Goal: Task Accomplishment & Management: Complete application form

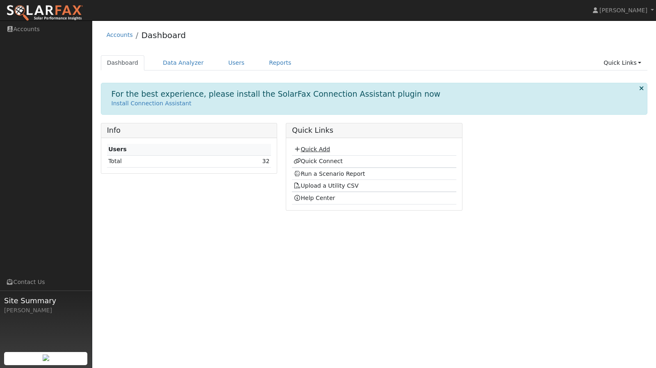
click at [316, 149] on link "Quick Add" at bounding box center [312, 149] width 36 height 7
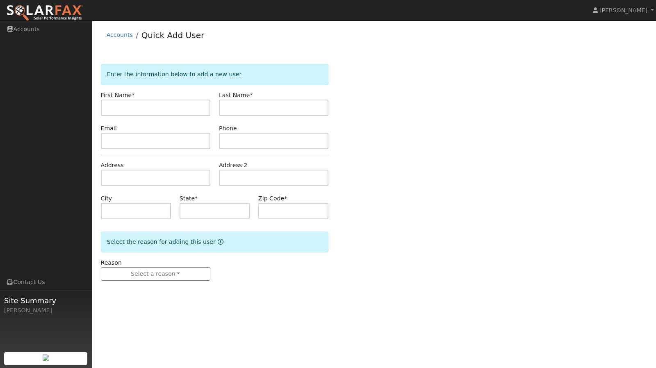
click at [184, 115] on input "text" at bounding box center [155, 108] width 109 height 16
type input "[PERSON_NAME]"
click at [236, 108] on input "text" at bounding box center [273, 108] width 109 height 16
type input "[PERSON_NAME]"
click at [198, 207] on input "text" at bounding box center [215, 211] width 70 height 16
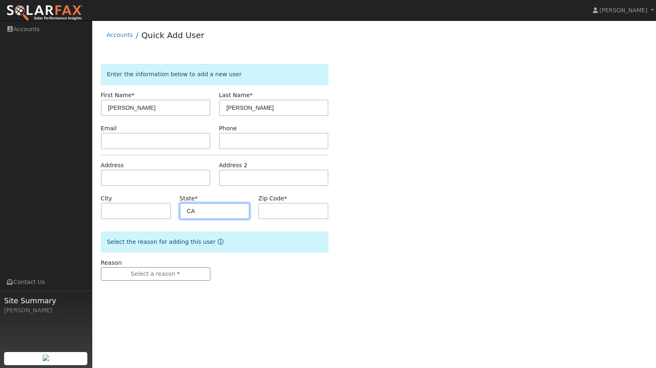
type input "CA"
click at [264, 210] on input "text" at bounding box center [293, 211] width 70 height 16
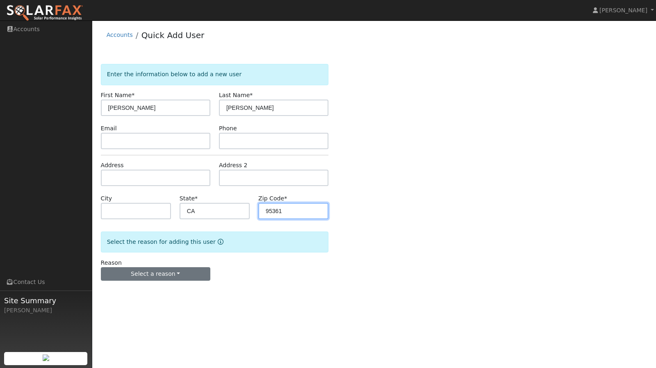
type input "95361"
click at [173, 270] on button "Select a reason" at bounding box center [155, 274] width 109 height 14
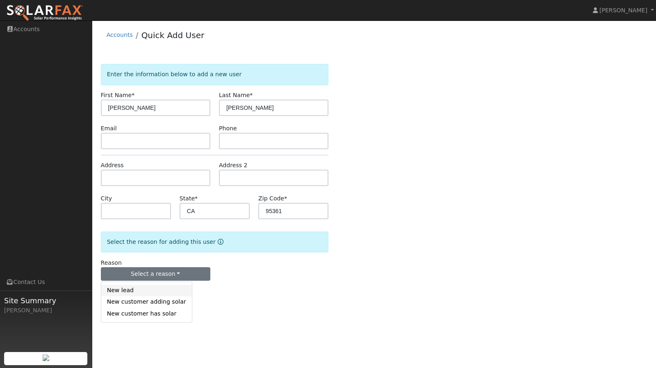
click at [146, 290] on link "New lead" at bounding box center [146, 290] width 91 height 11
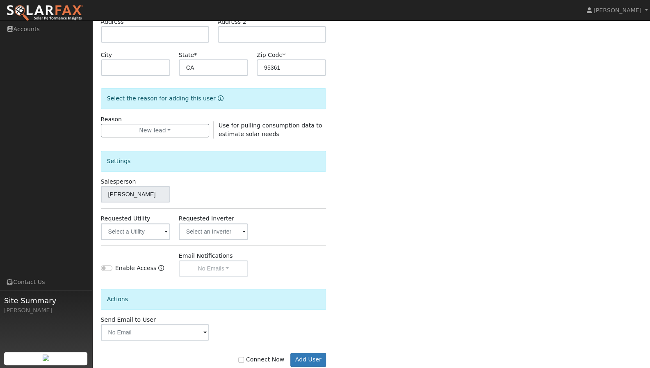
scroll to position [162, 0]
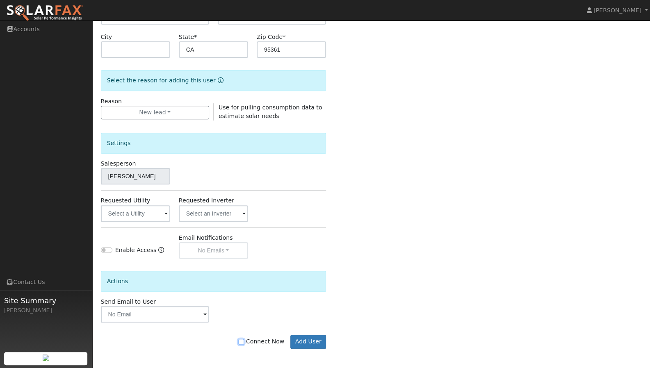
click at [244, 341] on input "Connect Now" at bounding box center [241, 342] width 6 height 6
checkbox input "true"
click at [308, 341] on button "Add User" at bounding box center [308, 342] width 36 height 14
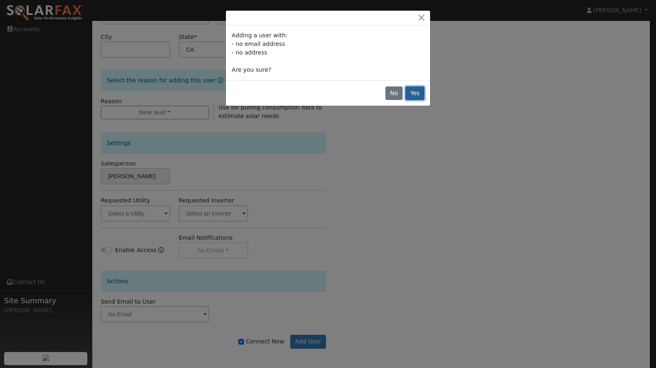
click at [418, 95] on button "Yes" at bounding box center [415, 94] width 19 height 14
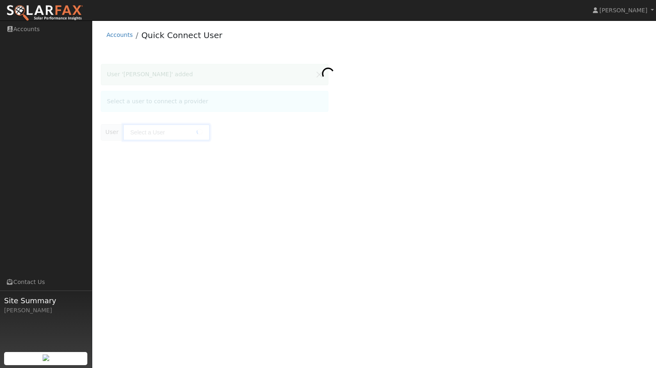
type input "[PERSON_NAME]"
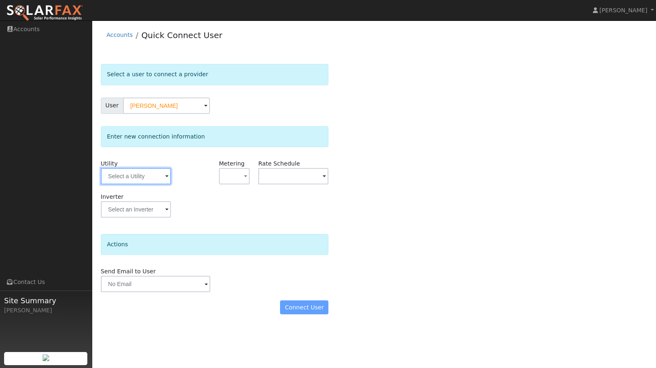
click at [159, 176] on input "text" at bounding box center [136, 176] width 70 height 16
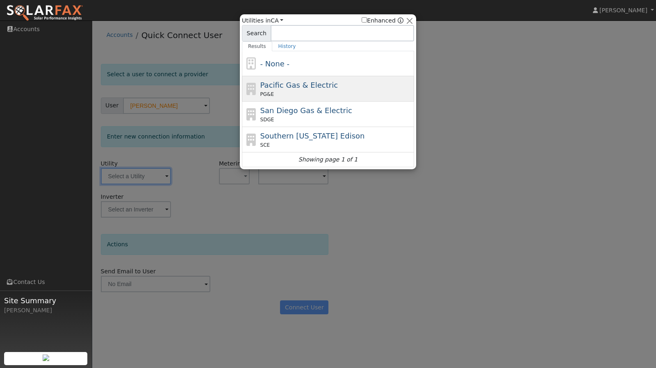
click at [290, 93] on div "PG&E" at bounding box center [336, 94] width 152 height 7
type input "PG&E"
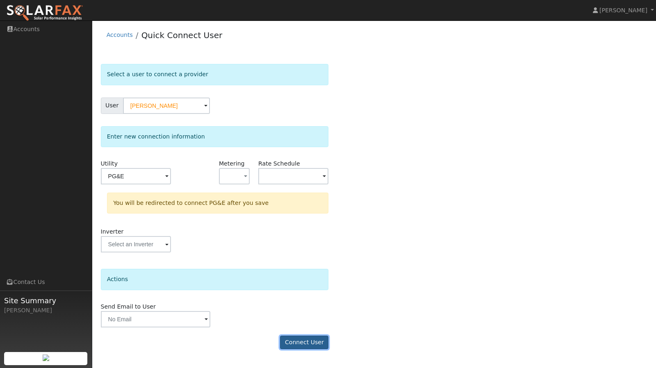
click at [310, 336] on button "Connect User" at bounding box center [304, 343] width 48 height 14
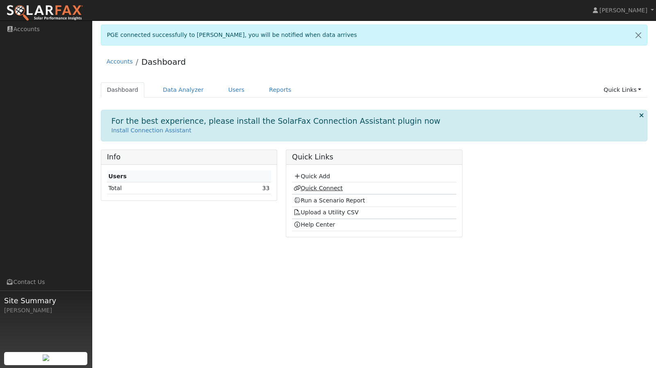
click at [310, 186] on link "Quick Connect" at bounding box center [318, 188] width 49 height 7
click at [326, 186] on link "Quick Connect" at bounding box center [318, 188] width 49 height 7
click at [316, 187] on link "Quick Connect" at bounding box center [318, 188] width 49 height 7
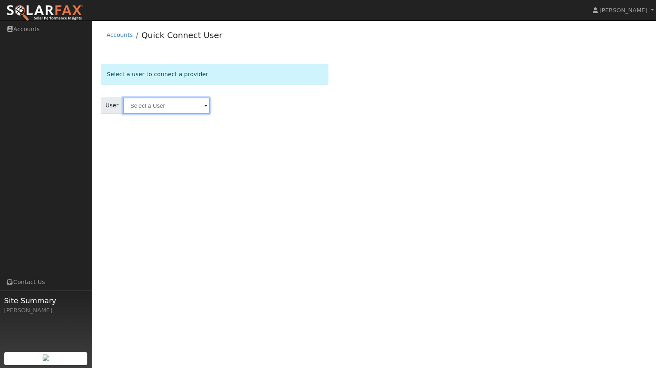
click at [144, 107] on input "text" at bounding box center [166, 106] width 87 height 16
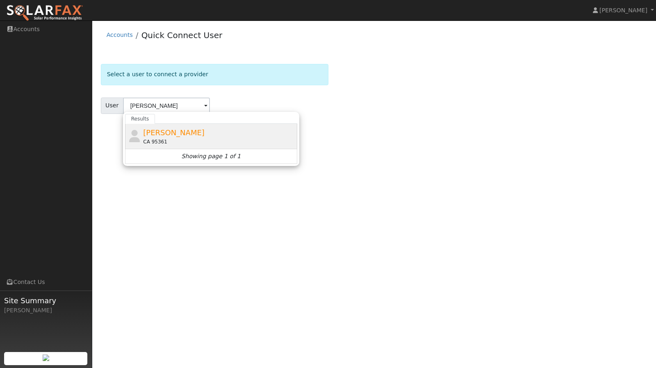
click at [159, 133] on span "[PERSON_NAME]" at bounding box center [174, 132] width 62 height 9
type input "[PERSON_NAME]"
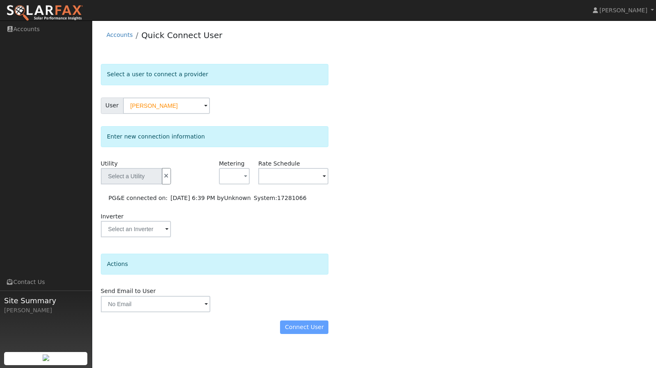
type input "PG&E"
click at [312, 326] on div "Connect User" at bounding box center [214, 328] width 237 height 14
click at [300, 323] on div "Connect User" at bounding box center [214, 328] width 237 height 14
click at [312, 330] on div "Connect User" at bounding box center [214, 328] width 237 height 14
click at [241, 180] on button "button" at bounding box center [234, 176] width 31 height 16
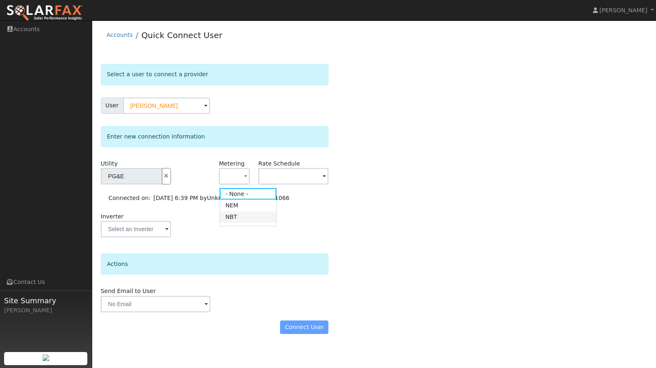
click at [233, 216] on link "NBT" at bounding box center [248, 217] width 57 height 11
click at [314, 179] on input "text" at bounding box center [293, 176] width 70 height 16
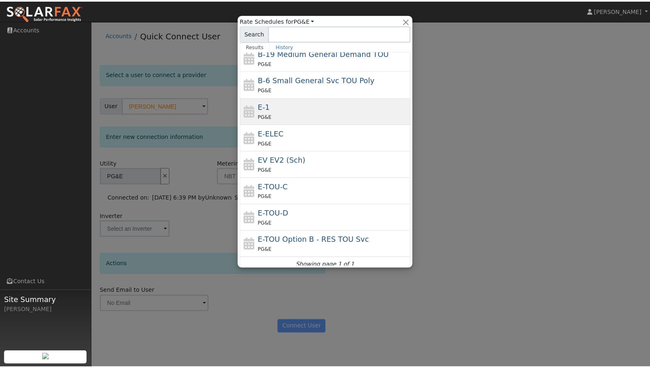
scroll to position [86, 0]
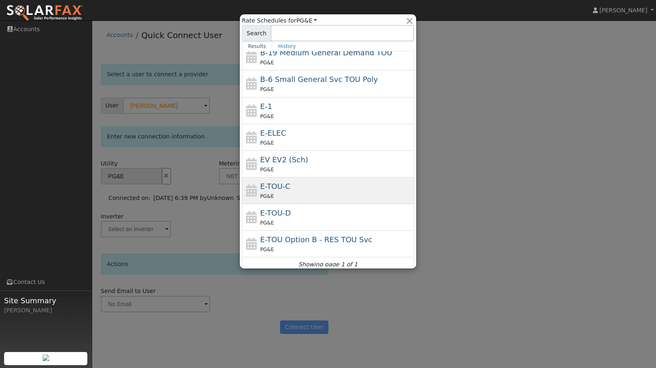
click at [276, 192] on div "PG&E" at bounding box center [336, 196] width 152 height 9
type input "E-TOU-C"
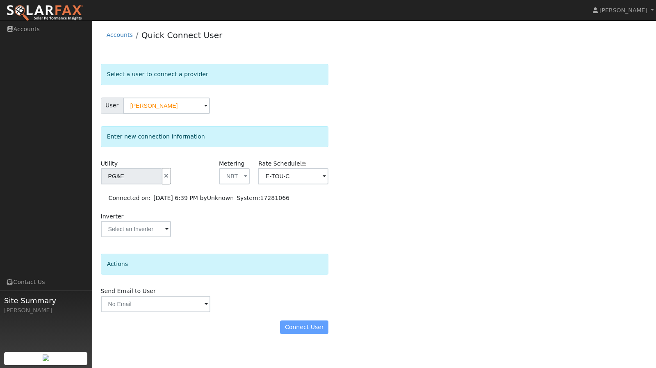
click at [299, 323] on div "Connect User" at bounding box center [214, 328] width 237 height 14
click at [168, 233] on span at bounding box center [166, 229] width 3 height 9
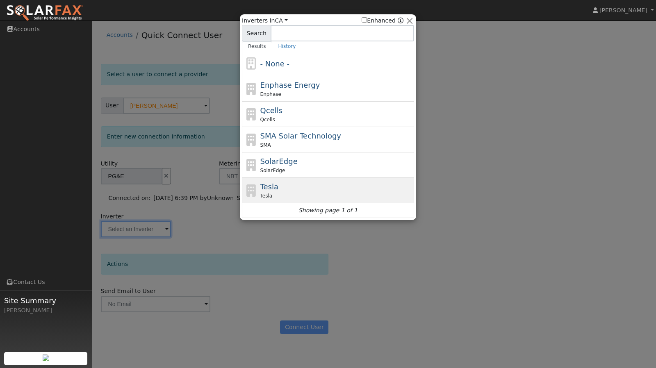
click at [269, 189] on span "Tesla" at bounding box center [269, 186] width 18 height 9
type input "Tesla"
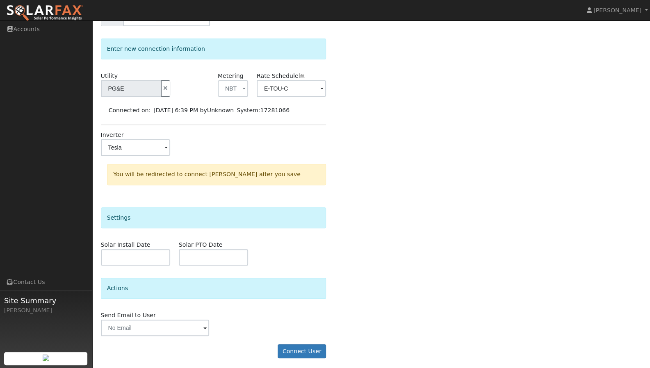
scroll to position [89, 0]
click at [295, 352] on button "Connect User" at bounding box center [302, 351] width 48 height 14
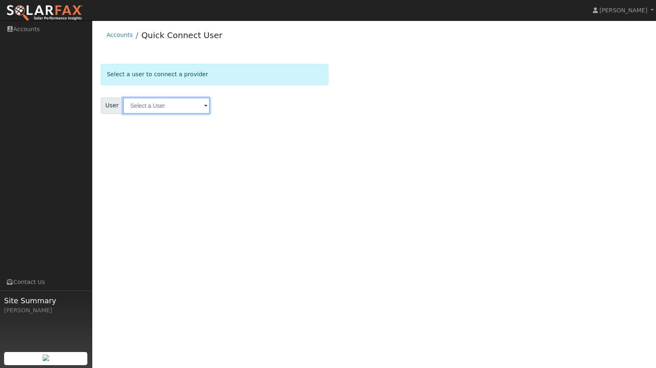
click at [156, 103] on input "text" at bounding box center [166, 106] width 87 height 16
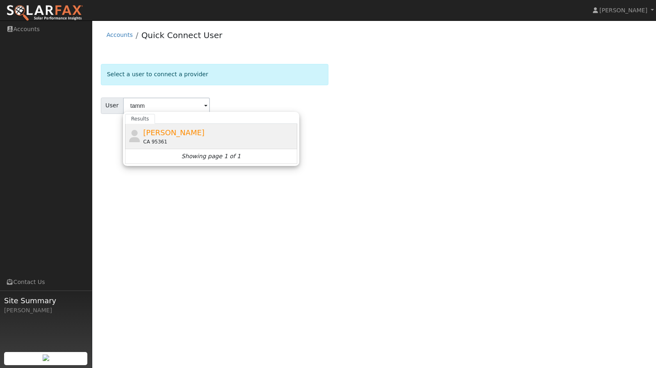
click at [182, 140] on div "CA 95361" at bounding box center [219, 141] width 152 height 7
type input "[PERSON_NAME]"
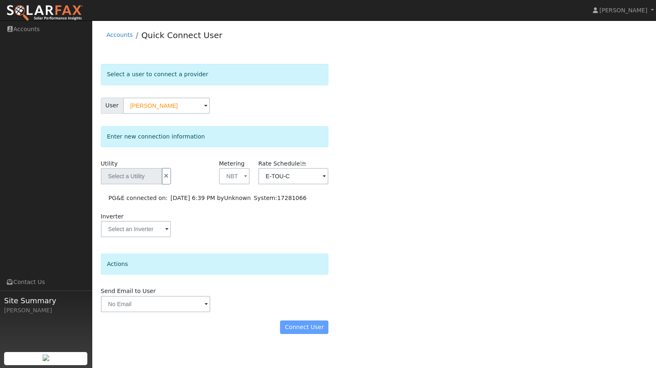
type input "PG&E"
click at [303, 325] on div "Connect User" at bounding box center [214, 328] width 237 height 14
click at [167, 227] on span at bounding box center [166, 229] width 3 height 9
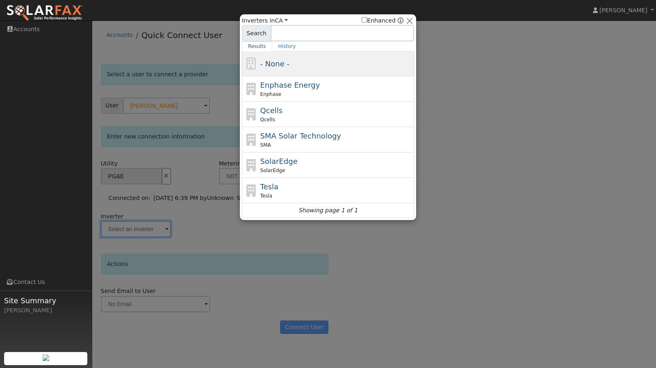
click at [263, 70] on div "- None -" at bounding box center [328, 63] width 172 height 25
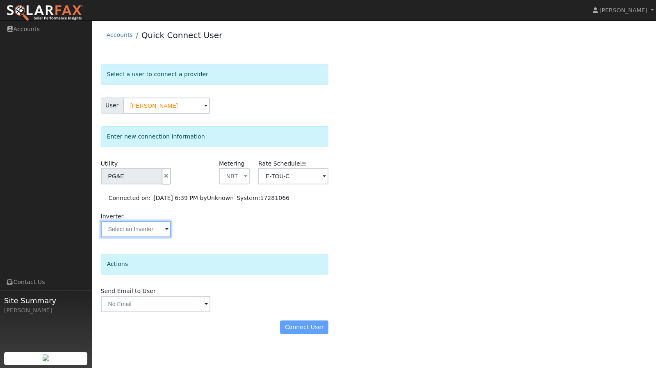
click at [169, 227] on input "text" at bounding box center [136, 229] width 70 height 16
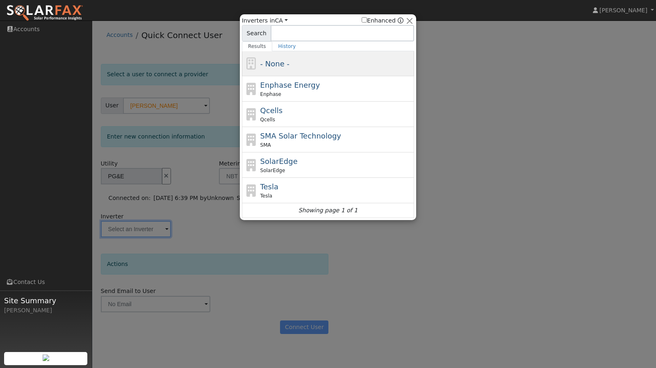
click at [264, 72] on div "- None -" at bounding box center [328, 63] width 172 height 25
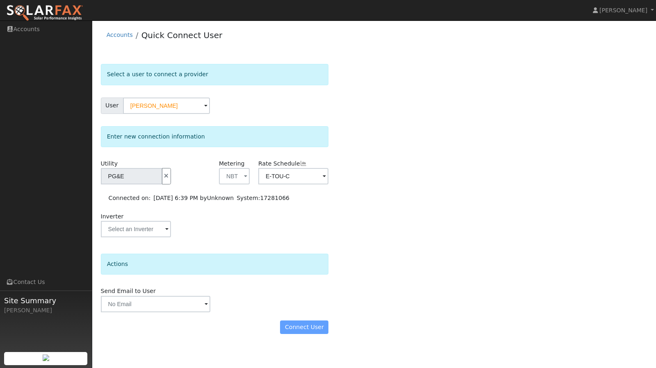
click at [308, 330] on div "Connect User" at bounding box center [214, 328] width 237 height 14
click at [163, 228] on input "text" at bounding box center [136, 229] width 70 height 16
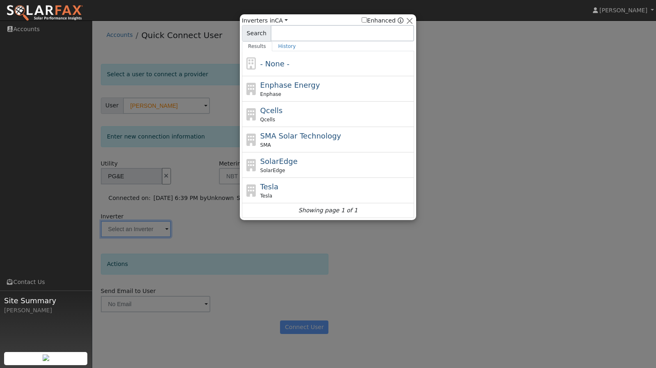
click at [487, 152] on div at bounding box center [328, 184] width 656 height 368
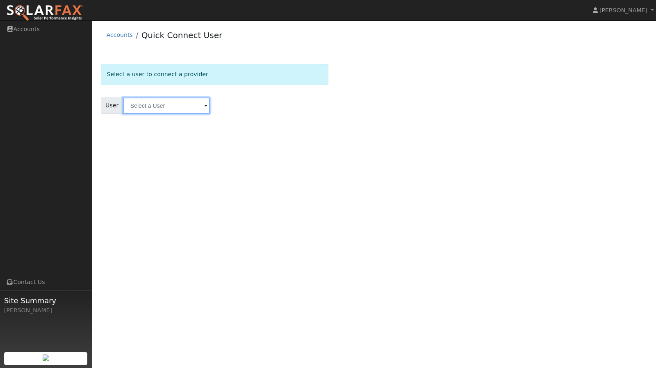
click at [170, 101] on input "text" at bounding box center [166, 106] width 87 height 16
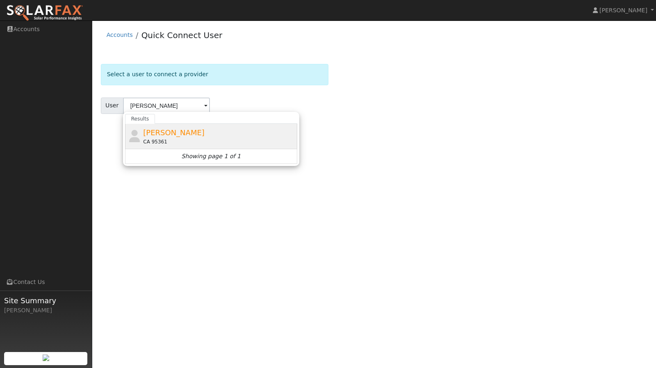
click at [172, 130] on span "[PERSON_NAME]" at bounding box center [174, 132] width 62 height 9
type input "[PERSON_NAME]"
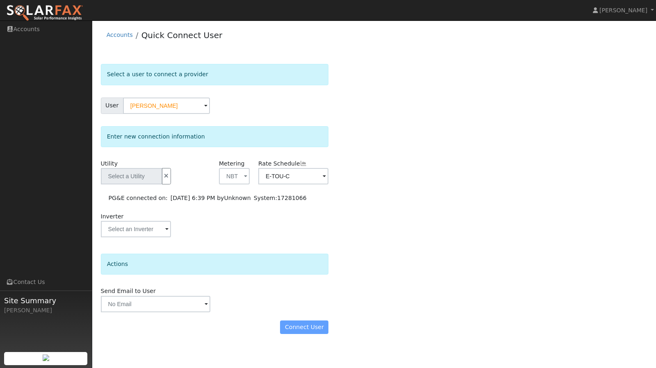
type input "PG&E"
click at [161, 228] on input "text" at bounding box center [136, 229] width 70 height 16
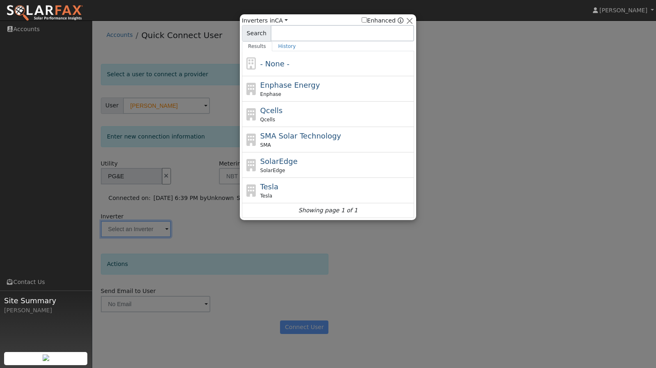
click at [352, 279] on div at bounding box center [328, 184] width 656 height 368
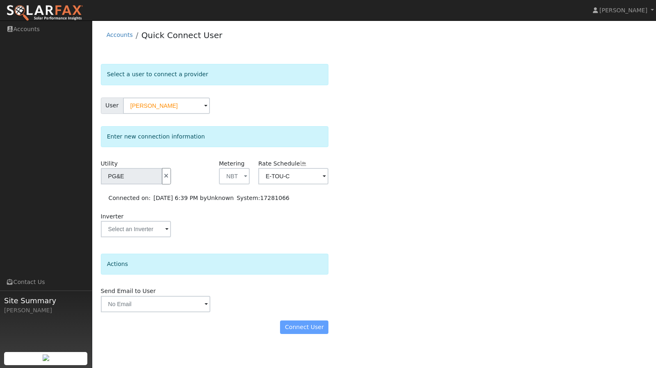
click at [317, 325] on div "Connect User" at bounding box center [214, 328] width 237 height 14
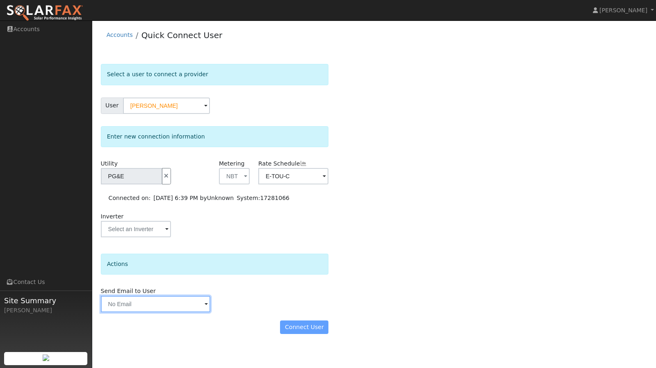
click at [147, 308] on input "text" at bounding box center [155, 304] width 109 height 16
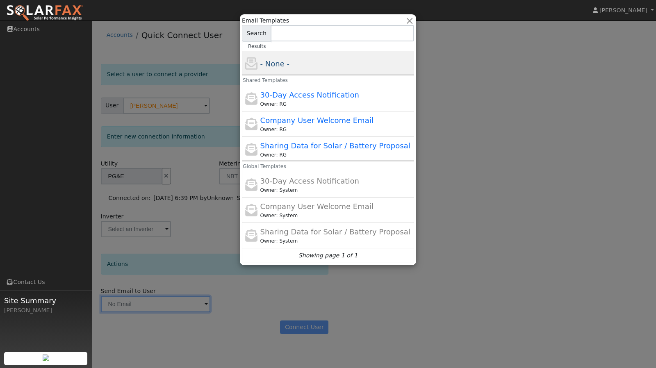
click at [312, 62] on div "- None -" at bounding box center [336, 63] width 152 height 11
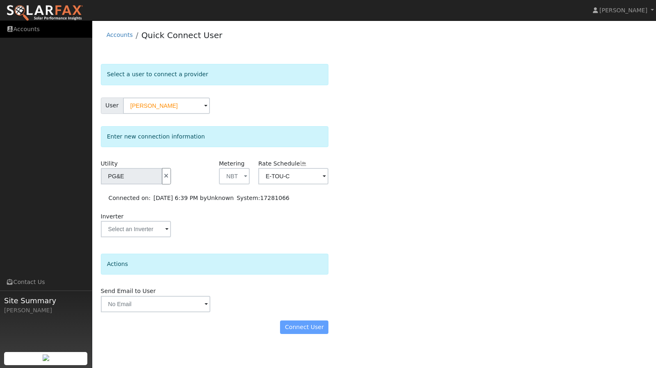
click at [23, 25] on link "Accounts" at bounding box center [46, 29] width 92 height 17
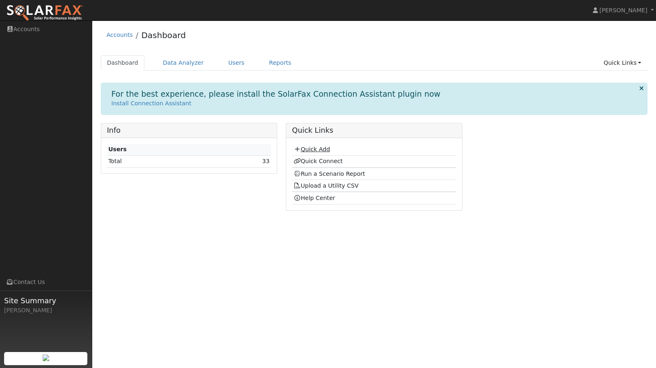
click at [312, 148] on link "Quick Add" at bounding box center [312, 149] width 36 height 7
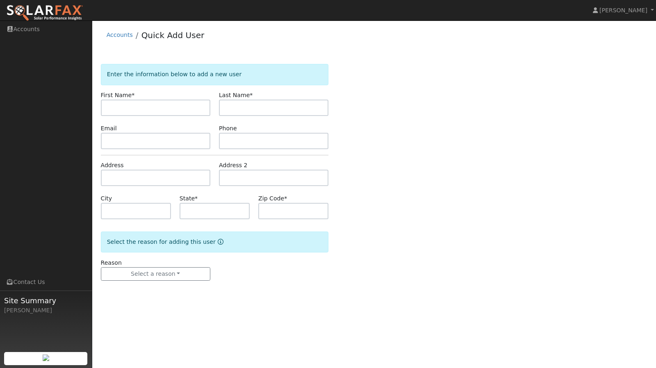
click at [157, 96] on div "First Name *" at bounding box center [155, 103] width 118 height 25
click at [156, 106] on input "text" at bounding box center [155, 108] width 109 height 16
click at [186, 274] on button "Select a reason" at bounding box center [155, 274] width 109 height 14
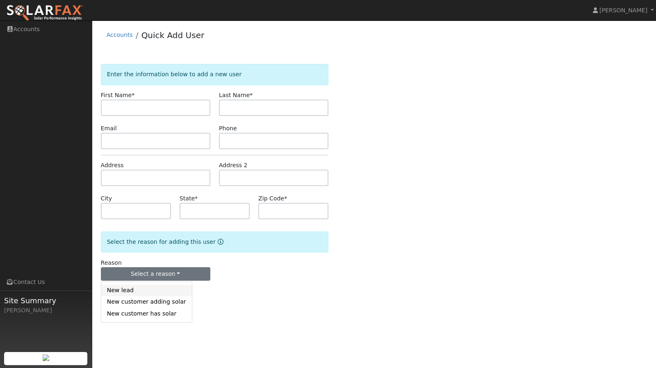
click at [139, 287] on link "New lead" at bounding box center [146, 290] width 91 height 11
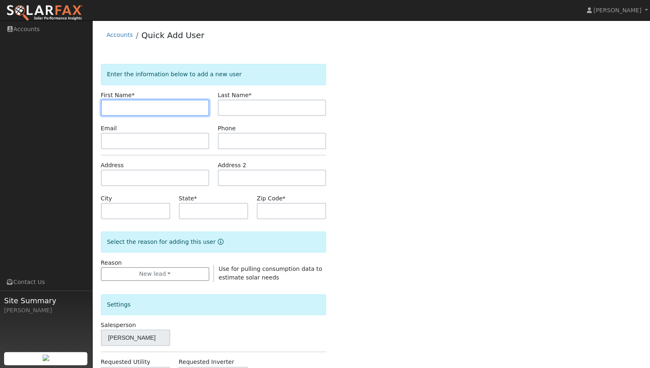
click at [160, 112] on input "text" at bounding box center [155, 108] width 108 height 16
type input "tammy"
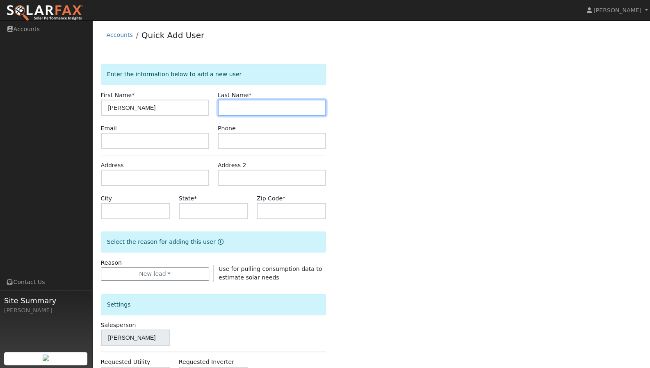
click at [255, 103] on input "text" at bounding box center [272, 108] width 108 height 16
type input "bengtson"
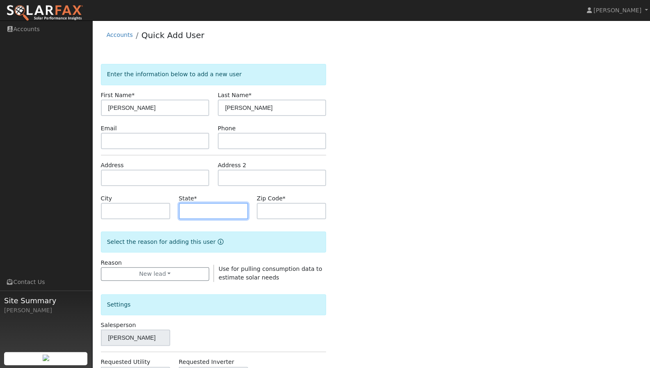
click at [221, 215] on input "text" at bounding box center [213, 211] width 69 height 16
type input "CA"
click at [302, 208] on input "text" at bounding box center [291, 211] width 69 height 16
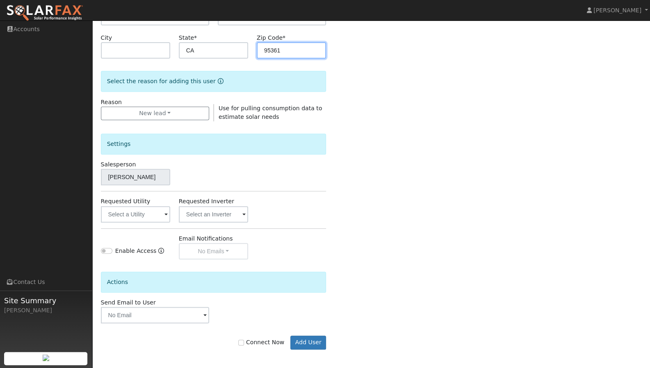
scroll to position [162, 0]
type input "95361"
click at [244, 342] on input "Connect Now" at bounding box center [241, 342] width 6 height 6
checkbox input "true"
click at [303, 341] on button "Add User" at bounding box center [308, 342] width 36 height 14
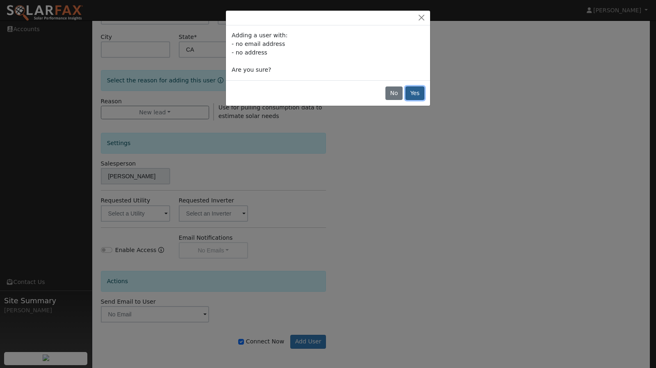
click at [420, 94] on button "Yes" at bounding box center [415, 94] width 19 height 14
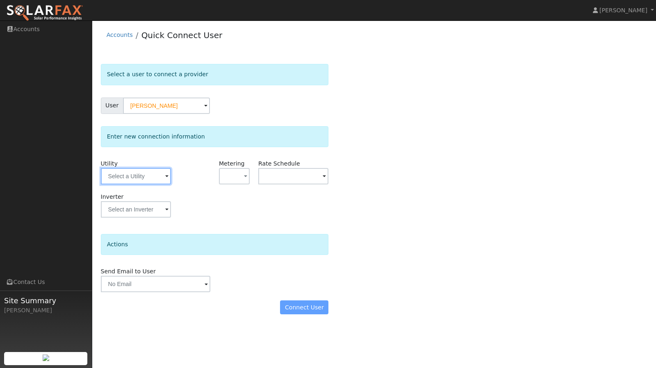
click at [165, 178] on input "text" at bounding box center [136, 176] width 70 height 16
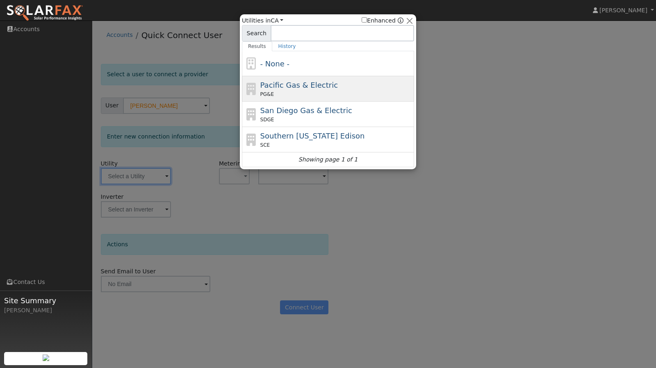
click at [281, 85] on span "Pacific Gas & Electric" at bounding box center [298, 85] width 77 height 9
type input "PG&E"
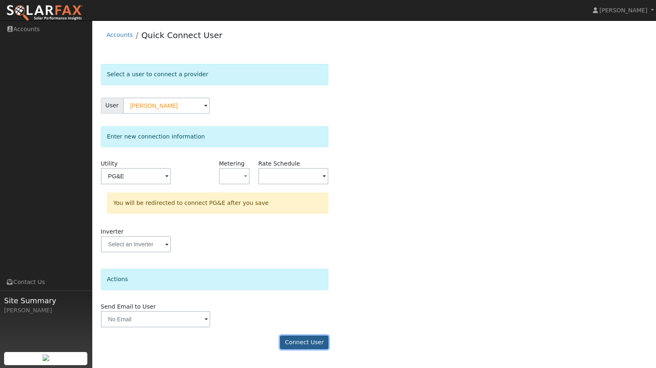
click at [299, 340] on button "Connect User" at bounding box center [304, 343] width 48 height 14
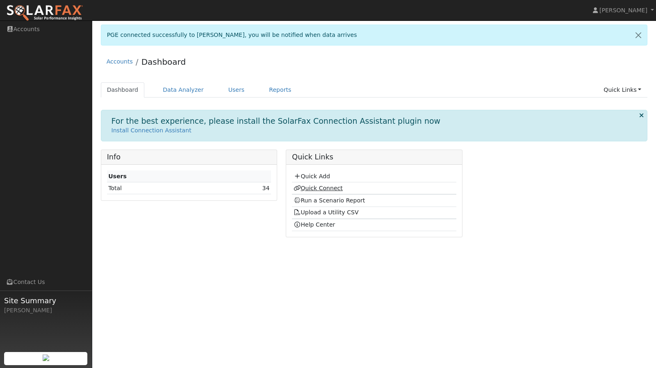
click at [313, 188] on link "Quick Connect" at bounding box center [318, 188] width 49 height 7
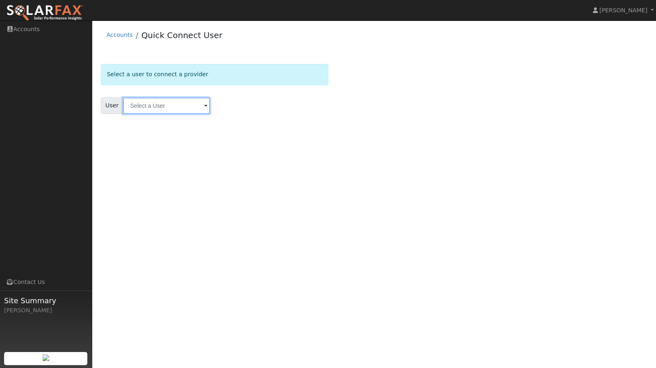
click at [153, 108] on input "text" at bounding box center [166, 106] width 87 height 16
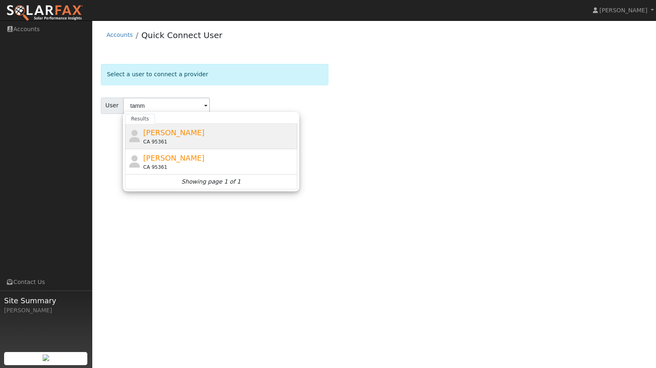
click at [168, 132] on span "[PERSON_NAME]" at bounding box center [174, 132] width 62 height 9
type input "[PERSON_NAME]"
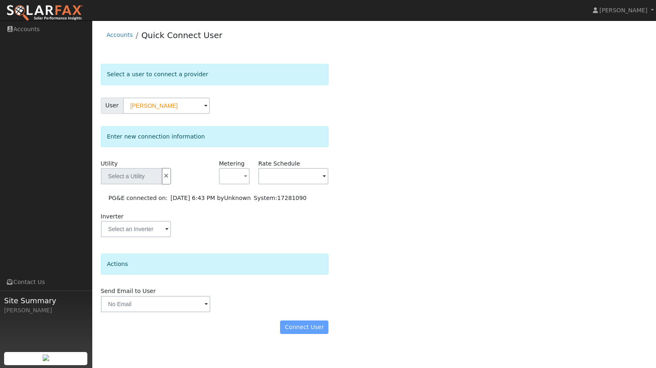
type input "PG&E"
click at [302, 326] on div "Connect User" at bounding box center [214, 328] width 237 height 14
click at [295, 328] on div "Connect User" at bounding box center [214, 328] width 237 height 14
